Goal: Check status: Check status

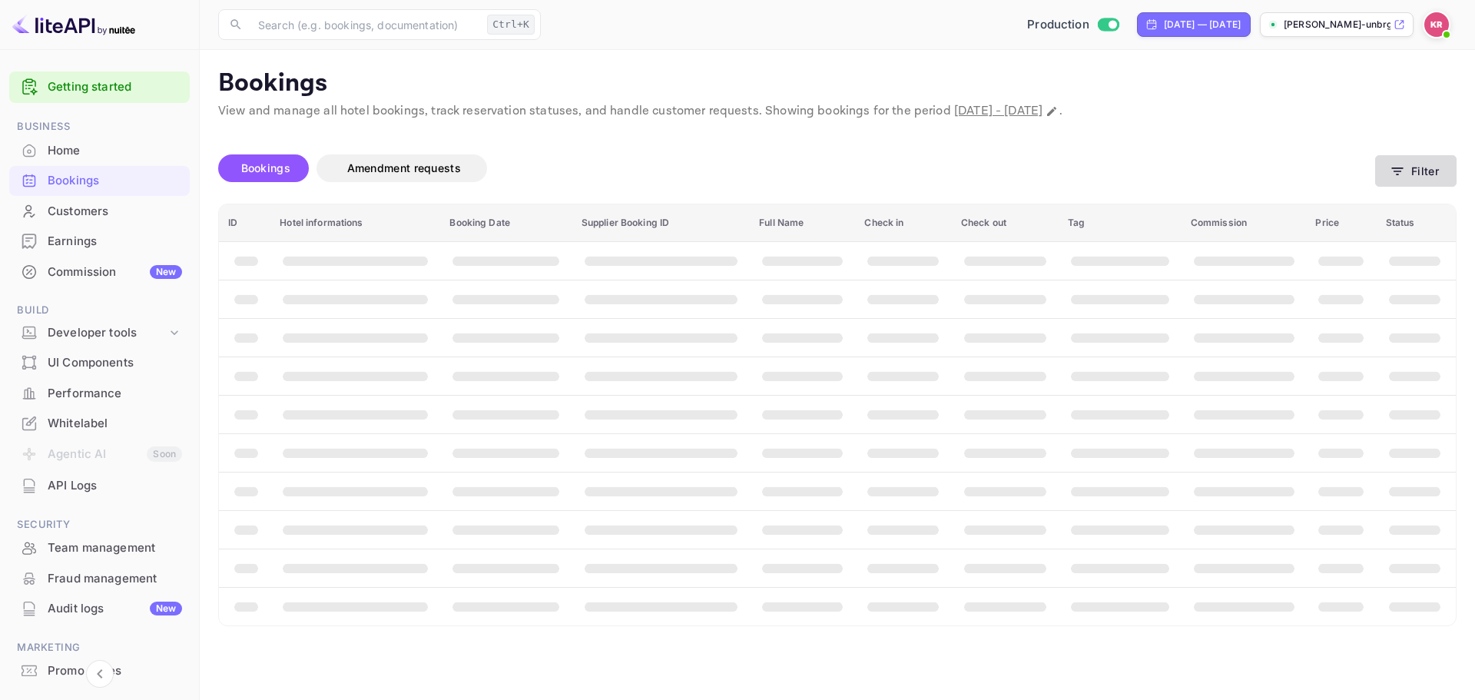
click at [1421, 164] on button "Filter" at bounding box center [1415, 171] width 81 height 32
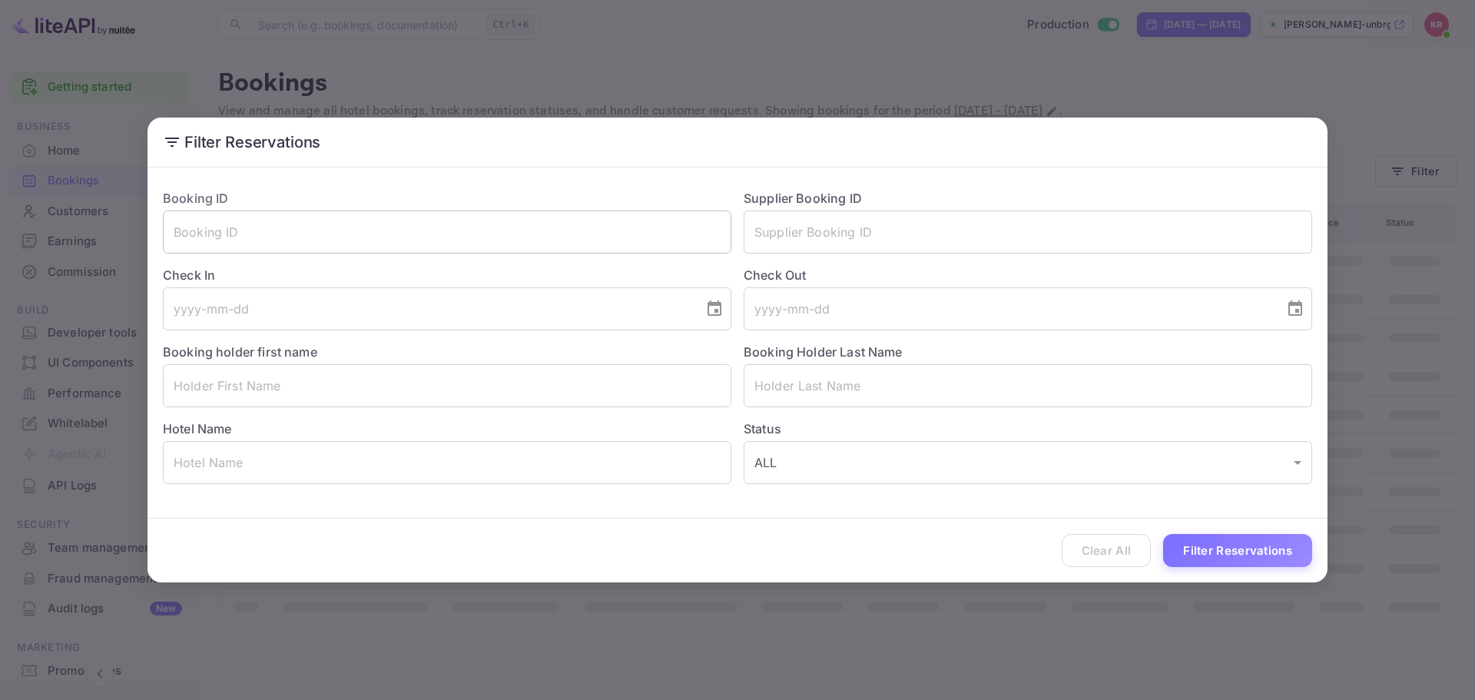
click at [476, 243] on input "text" at bounding box center [447, 232] width 569 height 43
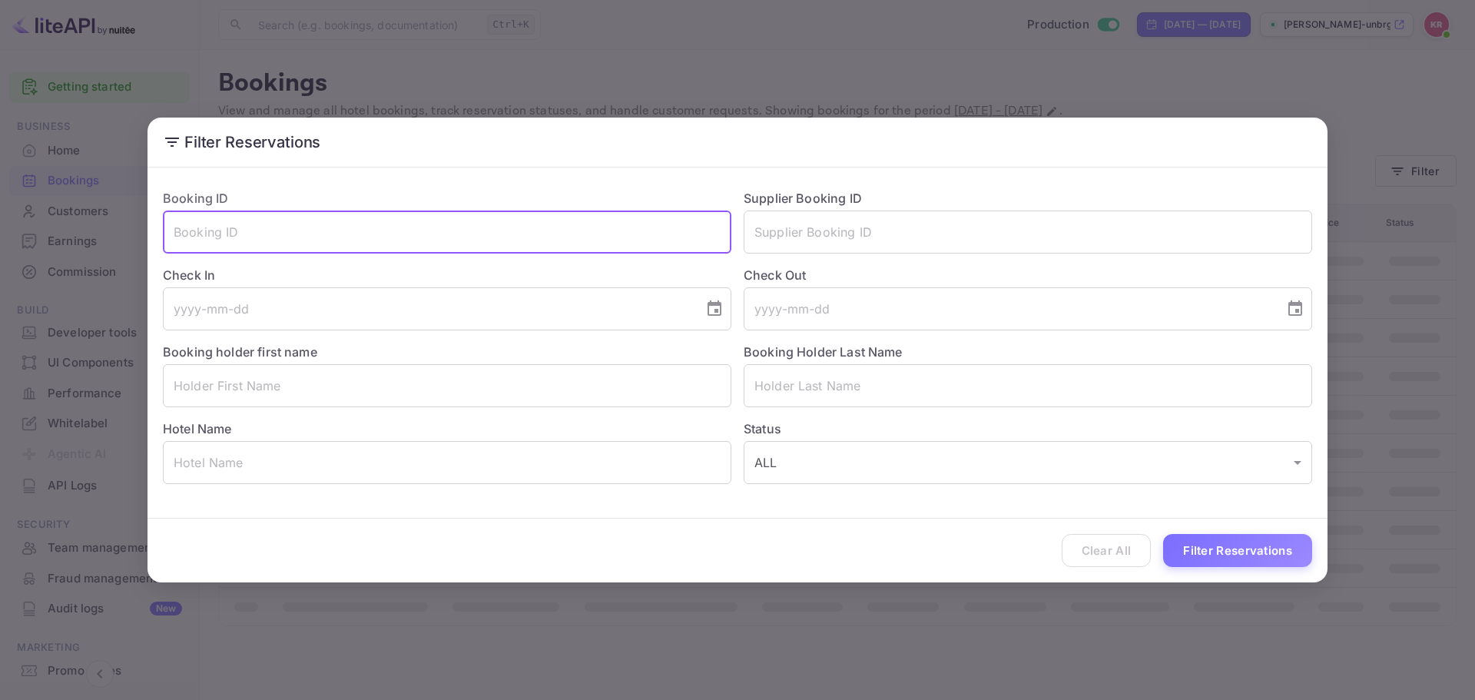
paste input "NFrqGESjD"
type input "NFrqGESjD"
click at [1209, 541] on button "Filter Reservations" at bounding box center [1237, 550] width 149 height 33
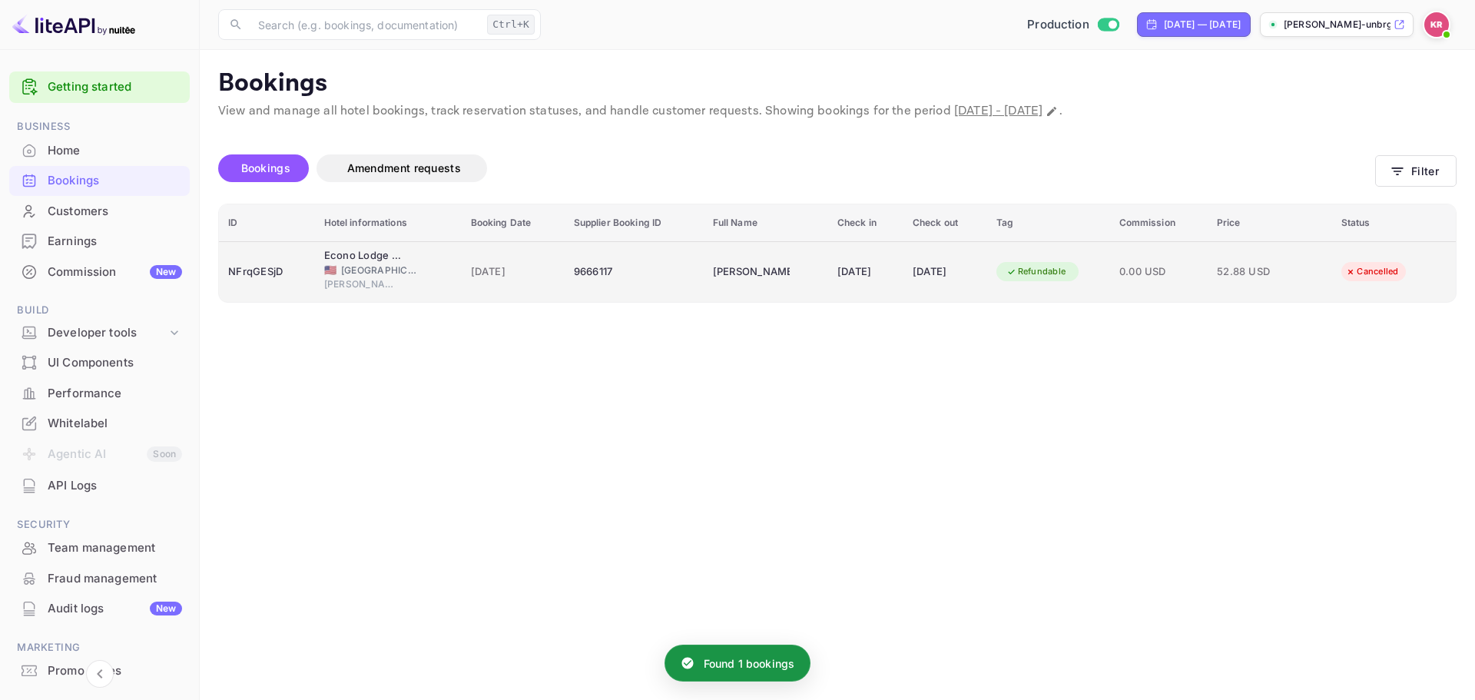
click at [429, 269] on div "🇺🇸 [GEOGRAPHIC_DATA]" at bounding box center [388, 271] width 128 height 14
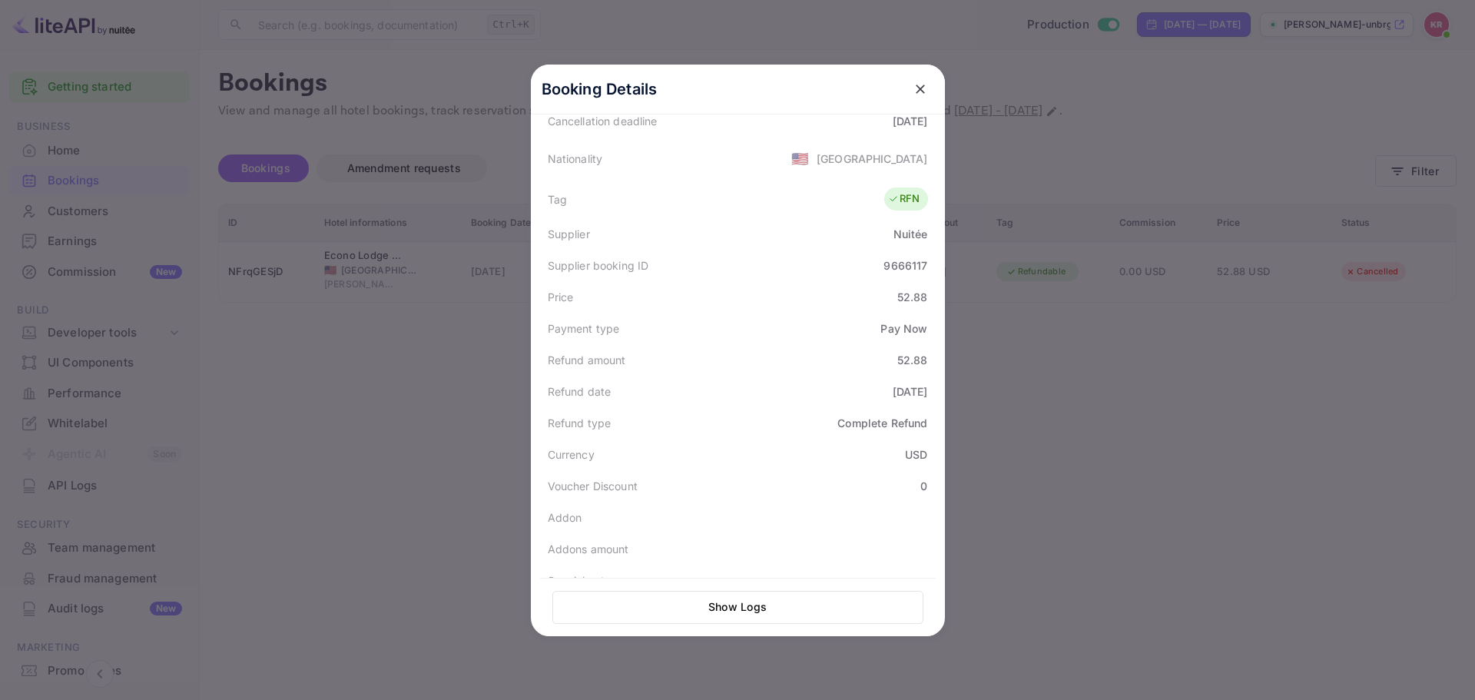
scroll to position [379, 0]
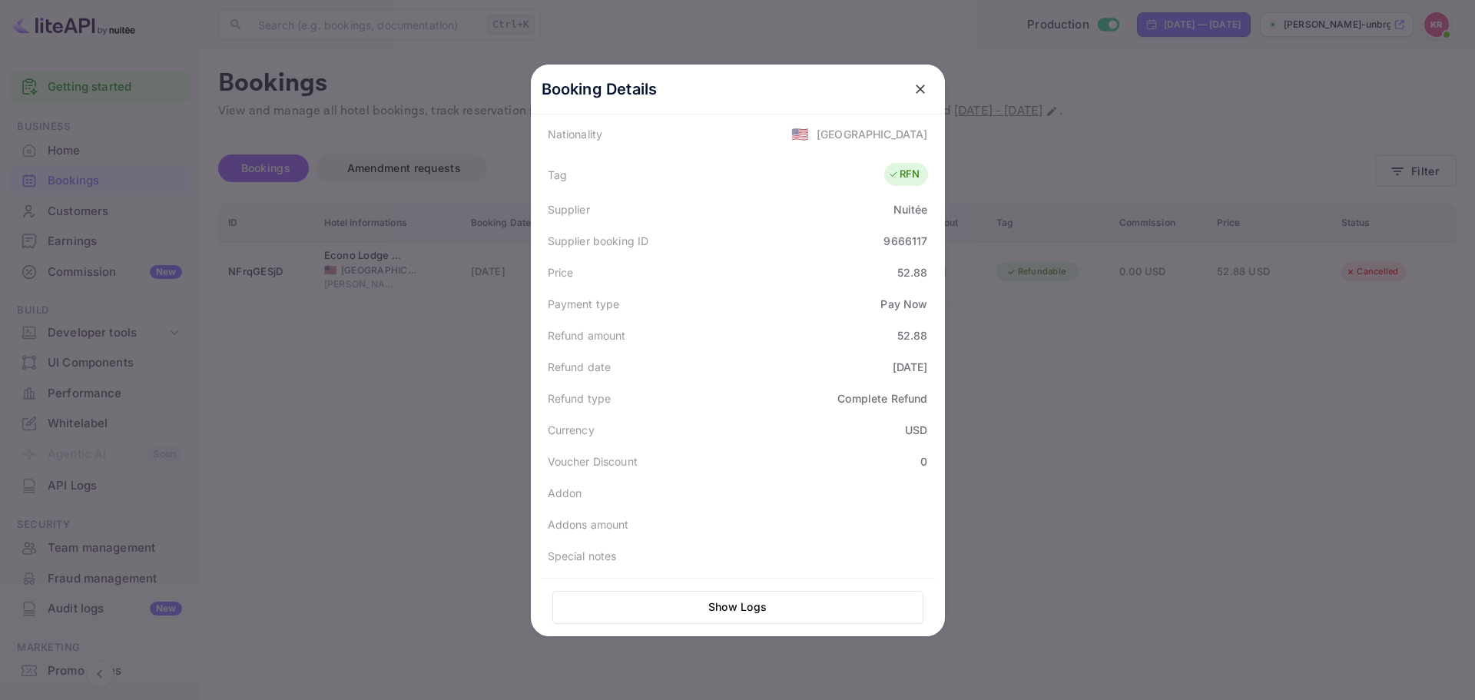
click at [986, 413] on div at bounding box center [737, 350] width 1475 height 700
